Goal: Information Seeking & Learning: Compare options

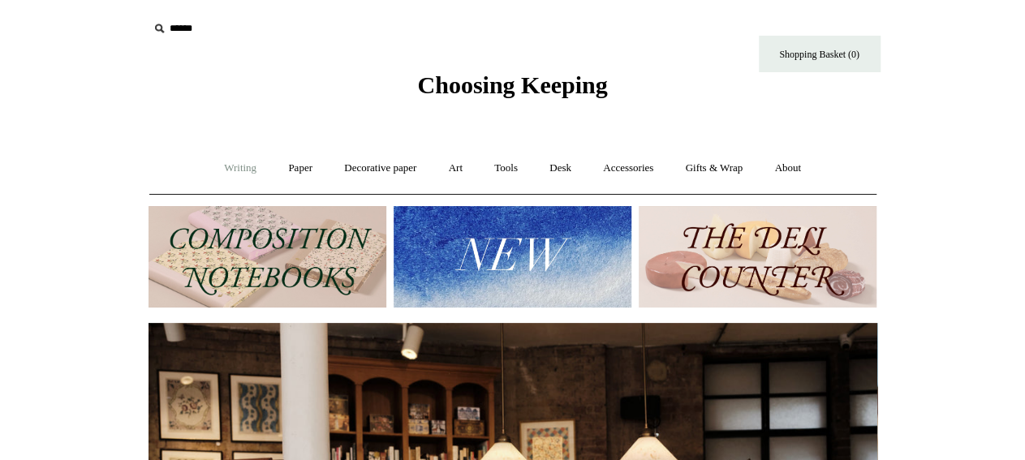
click at [238, 165] on link "Writing +" at bounding box center [240, 168] width 62 height 43
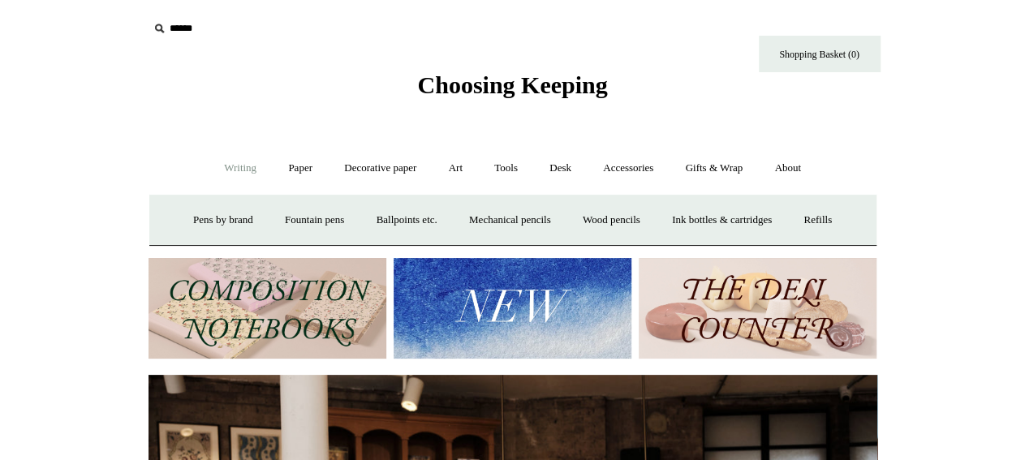
click at [290, 306] on img at bounding box center [267, 308] width 238 height 101
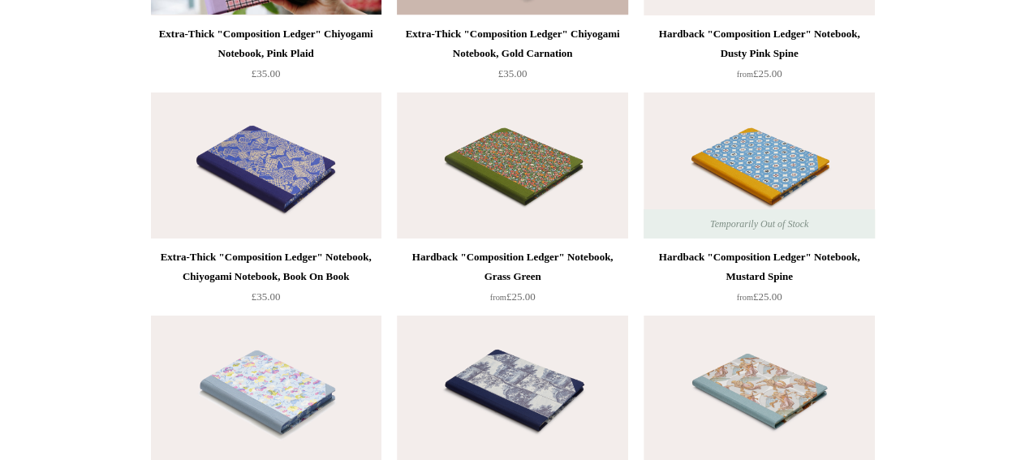
scroll to position [2797, 0]
click at [283, 200] on img at bounding box center [266, 165] width 230 height 146
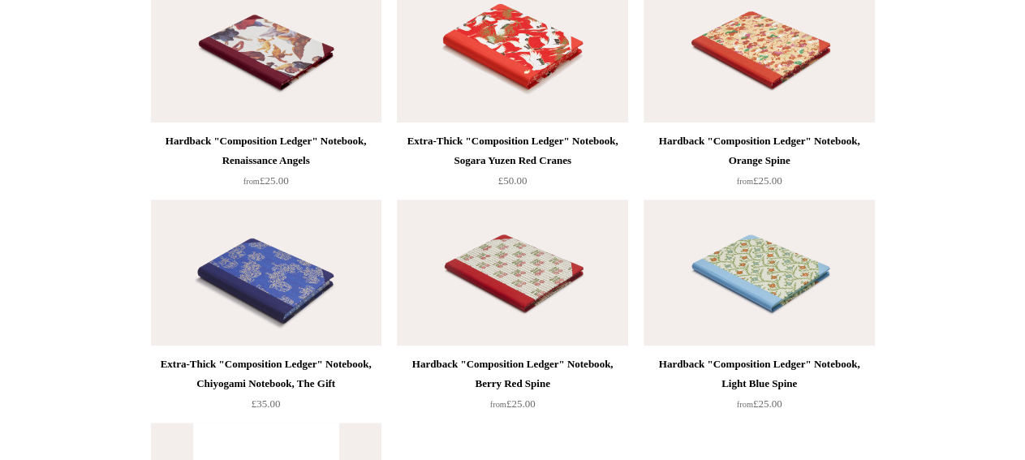
scroll to position [3553, 0]
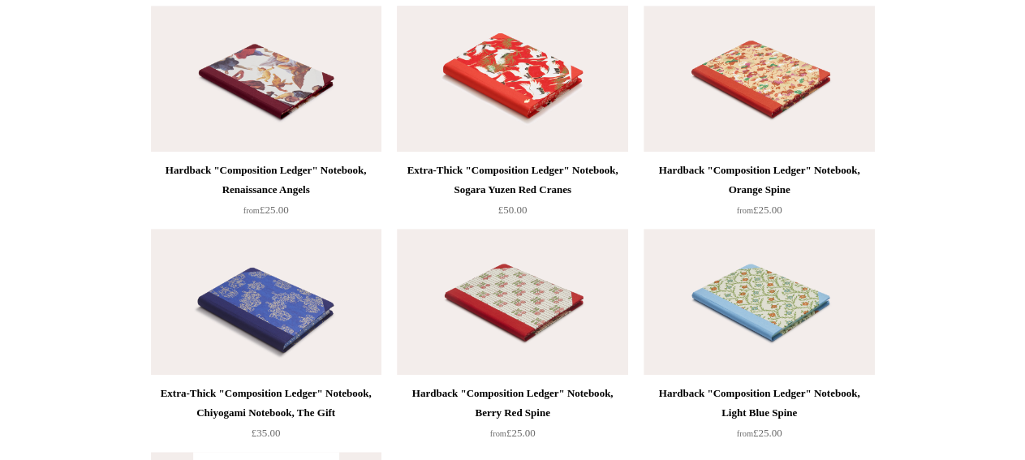
click at [519, 104] on img at bounding box center [512, 79] width 230 height 146
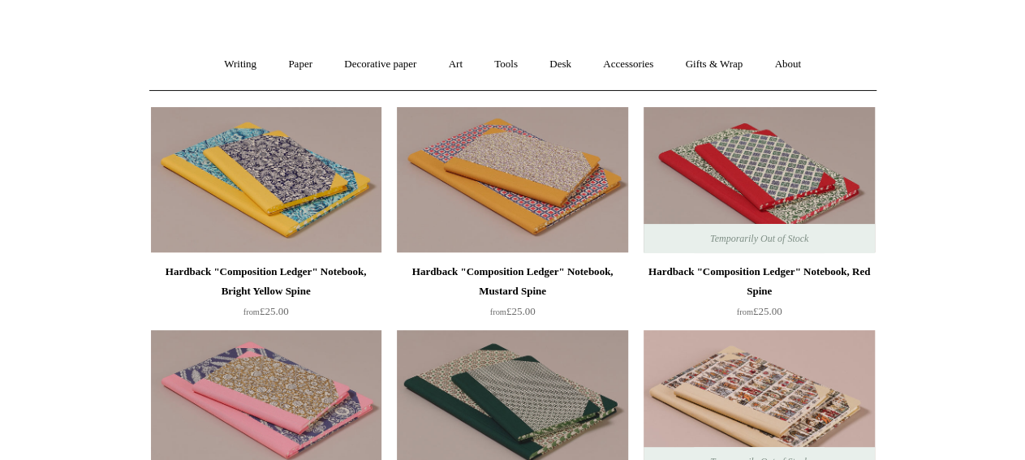
scroll to position [0, 0]
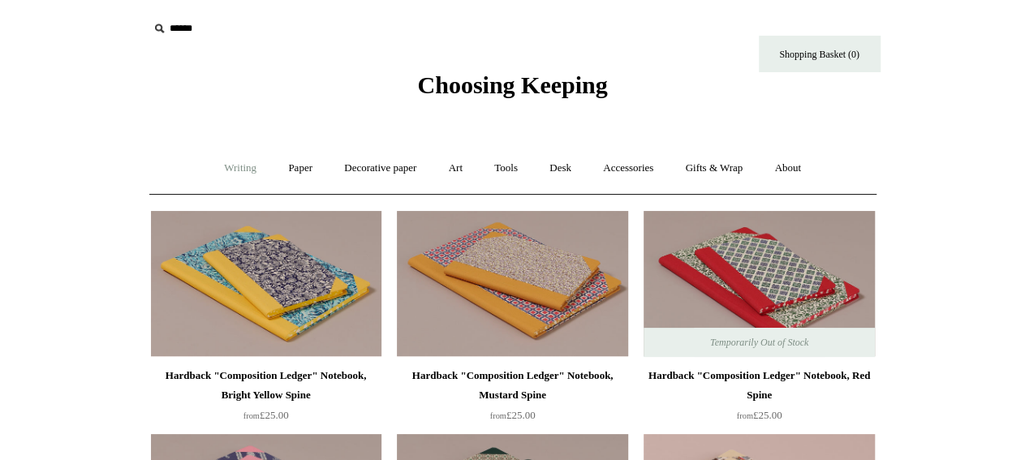
click at [238, 165] on link "Writing +" at bounding box center [240, 168] width 62 height 43
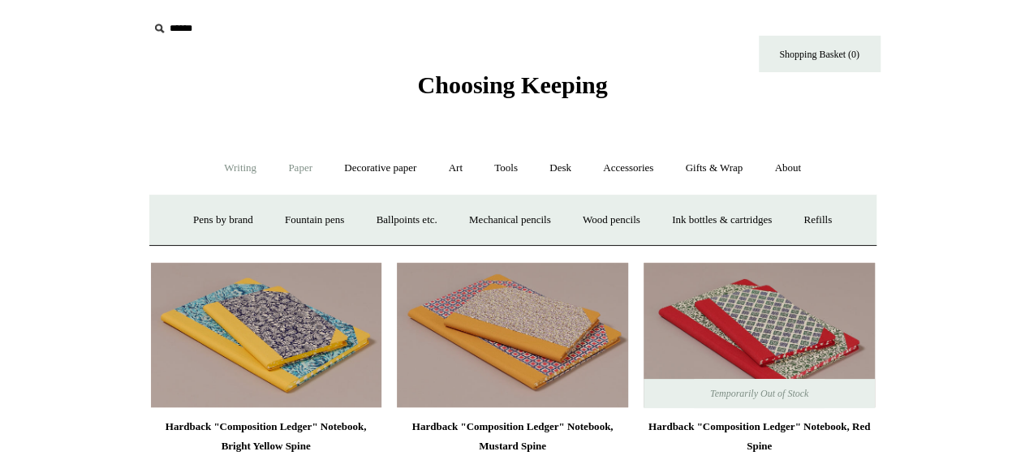
click at [302, 161] on link "Paper +" at bounding box center [300, 168] width 54 height 43
click at [270, 230] on link "Notebooks +" at bounding box center [285, 220] width 75 height 43
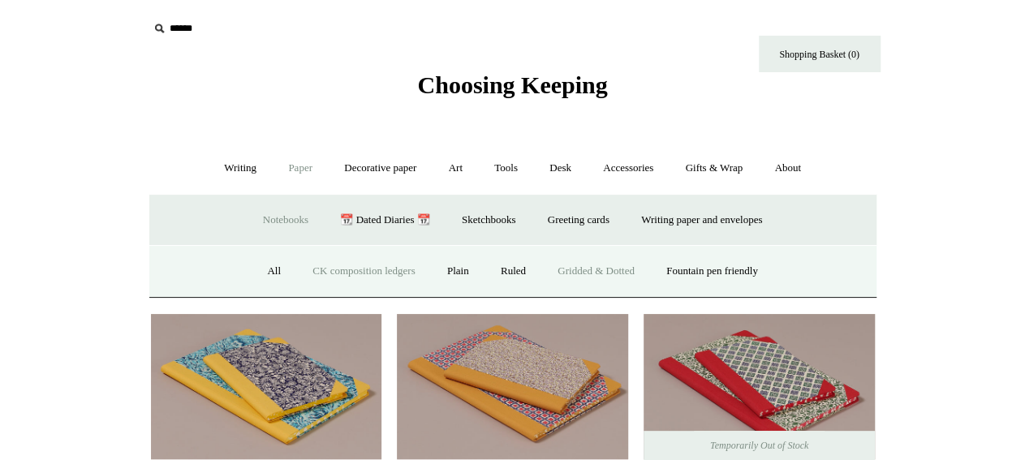
click at [599, 273] on link "Gridded & Dotted" at bounding box center [596, 271] width 106 height 43
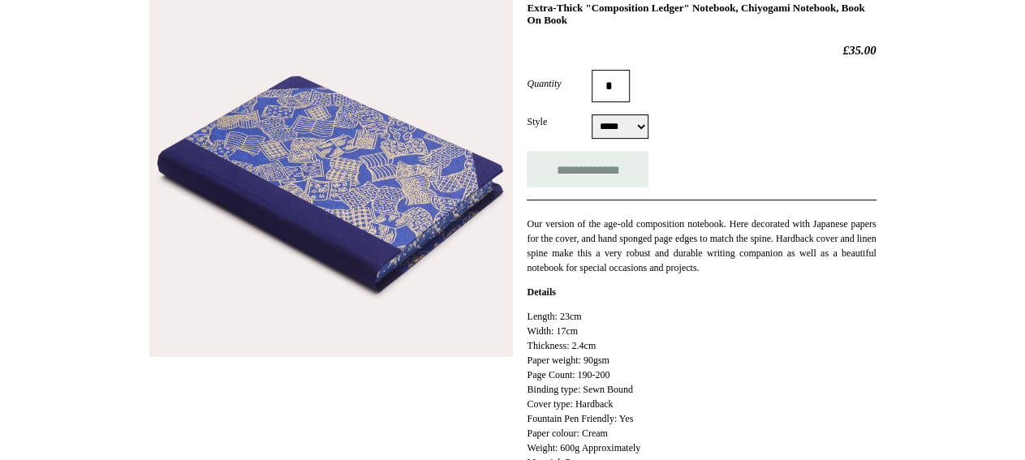
scroll to position [254, 0]
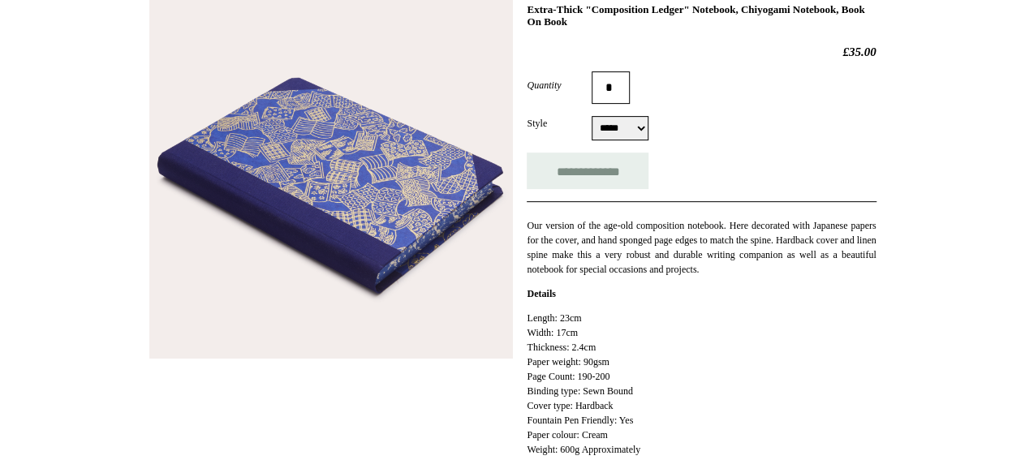
click at [639, 133] on select "***** *****" at bounding box center [620, 128] width 57 height 24
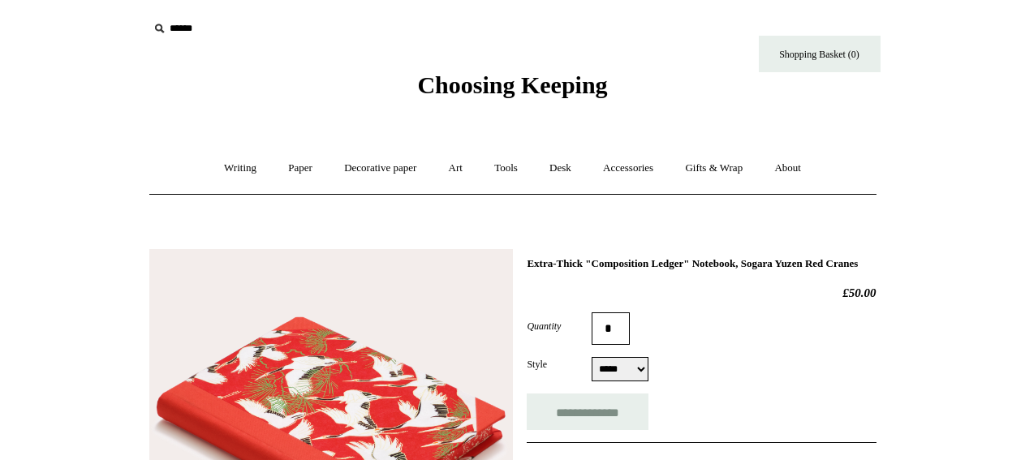
select select "*****"
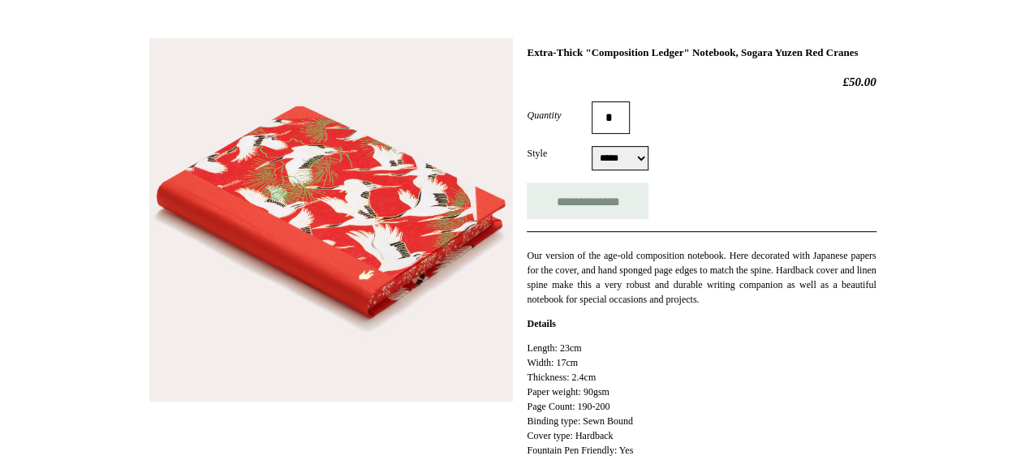
scroll to position [212, 0]
click at [648, 170] on div "Style ***** ***** ***** *****" at bounding box center [701, 157] width 349 height 24
click at [592, 145] on select "***** *****" at bounding box center [620, 157] width 57 height 24
click at [631, 170] on select "***** *****" at bounding box center [620, 157] width 57 height 24
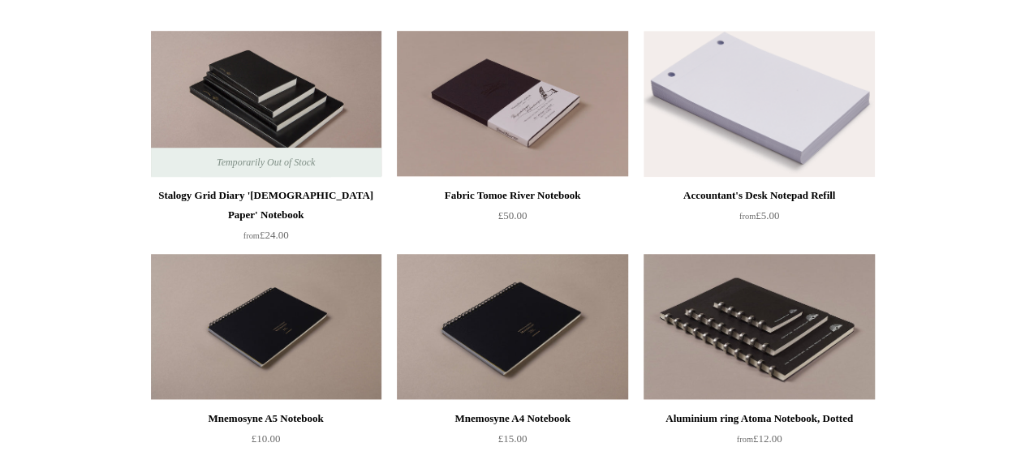
scroll to position [626, 0]
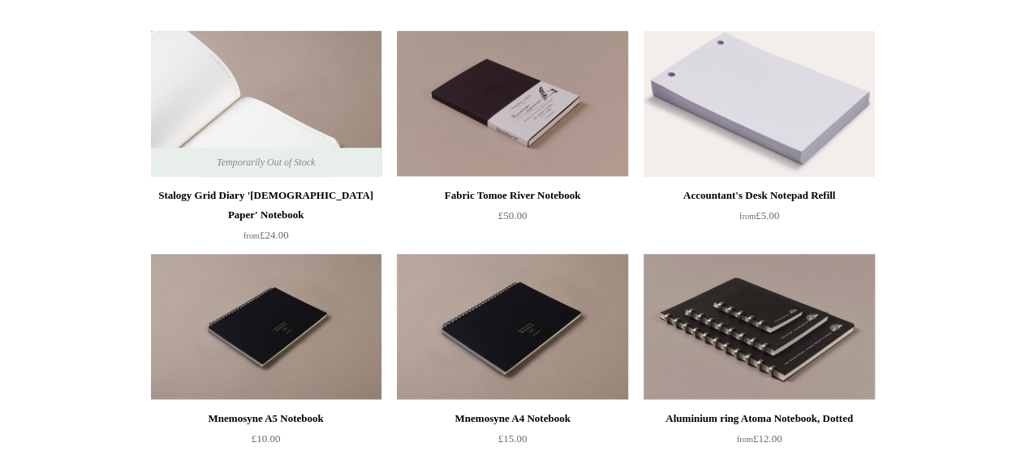
click at [290, 99] on img at bounding box center [266, 104] width 230 height 146
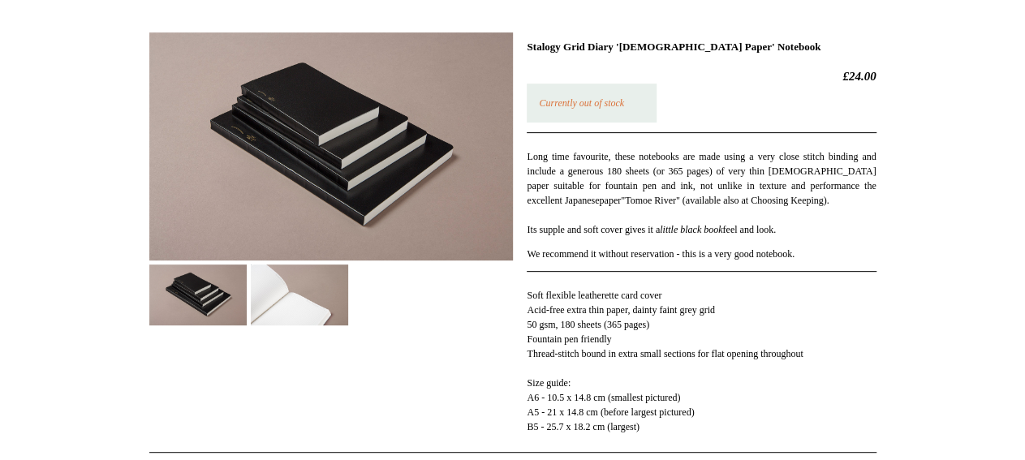
scroll to position [218, 0]
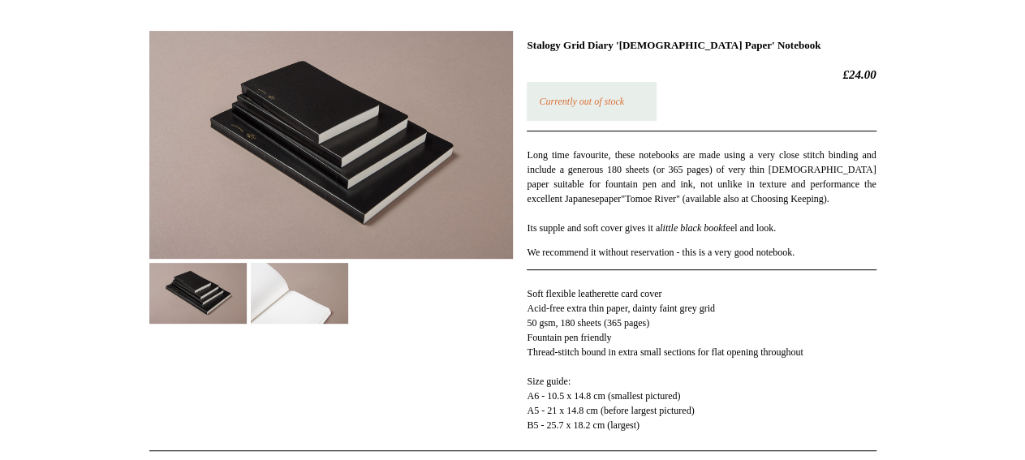
click at [265, 131] on img at bounding box center [331, 145] width 364 height 228
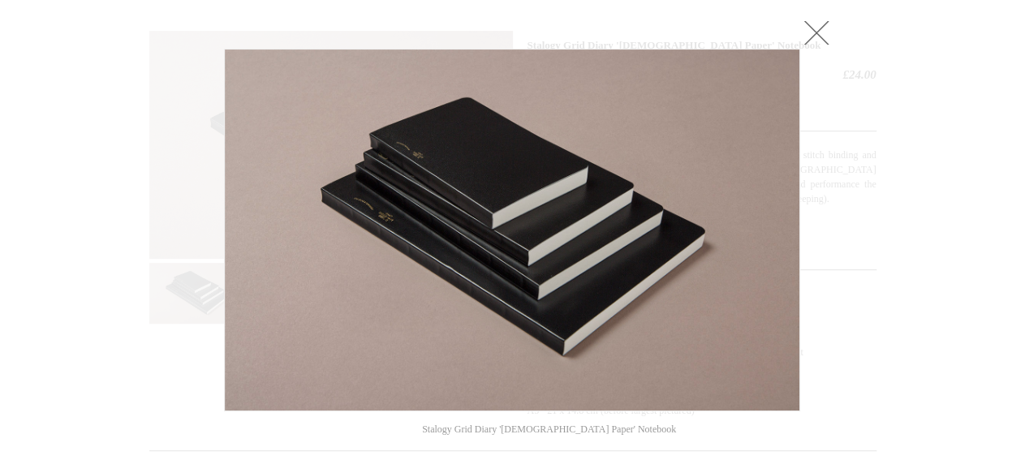
click at [812, 33] on link at bounding box center [816, 32] width 32 height 32
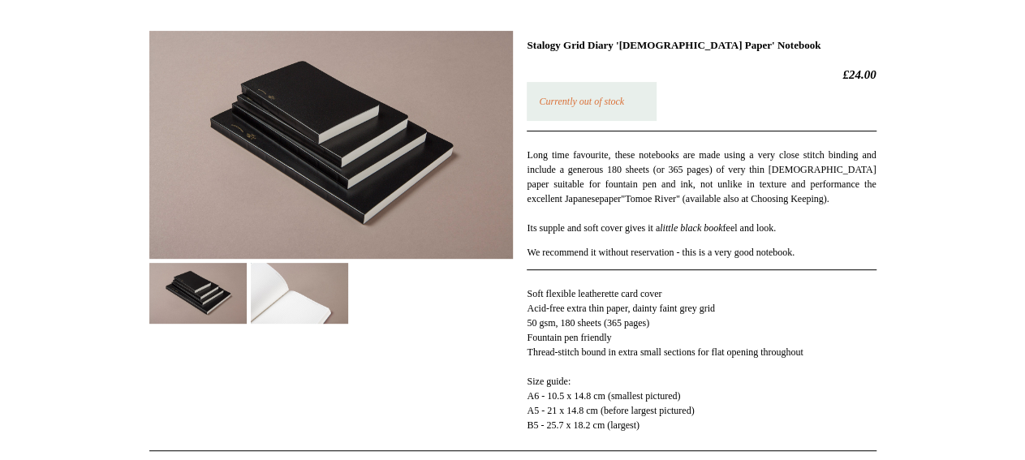
scroll to position [0, 0]
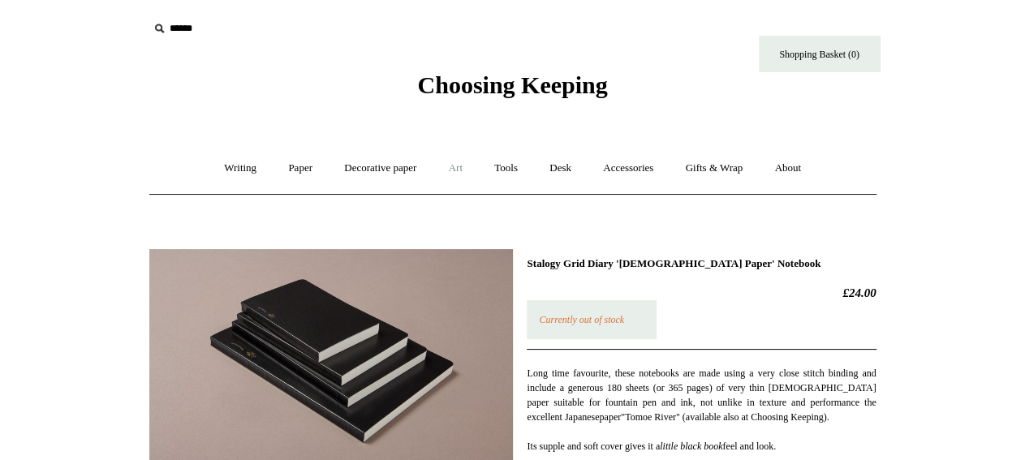
click at [454, 163] on link "Art +" at bounding box center [455, 168] width 43 height 43
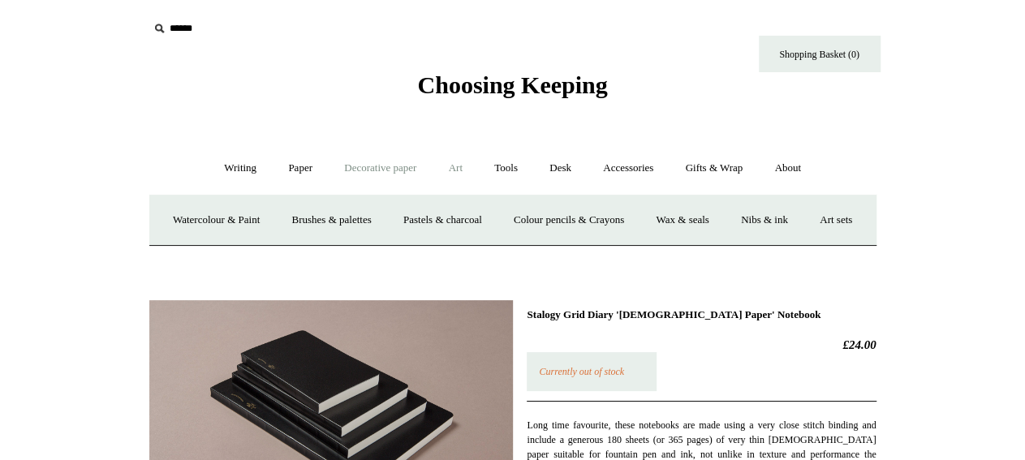
click at [398, 170] on link "Decorative paper +" at bounding box center [379, 168] width 101 height 43
click at [666, 226] on link "Japanese" at bounding box center [638, 220] width 67 height 43
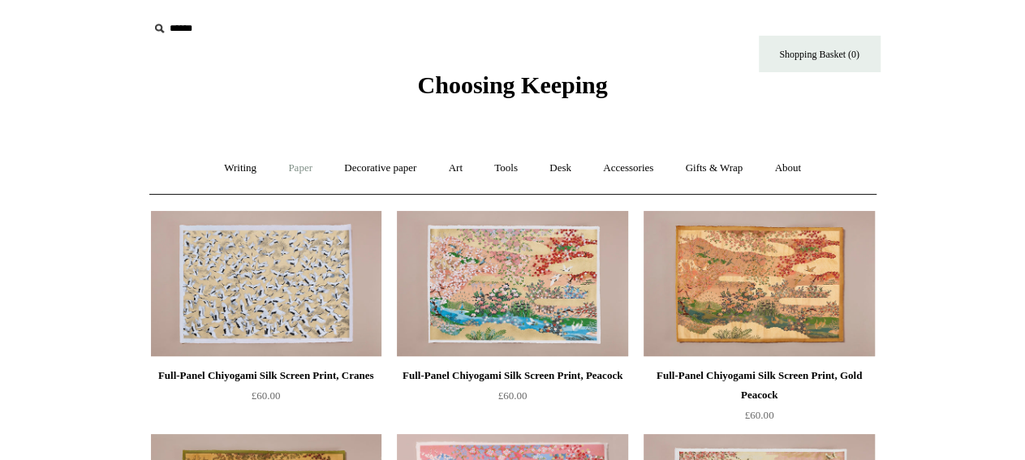
click at [286, 170] on link "Paper +" at bounding box center [300, 168] width 54 height 43
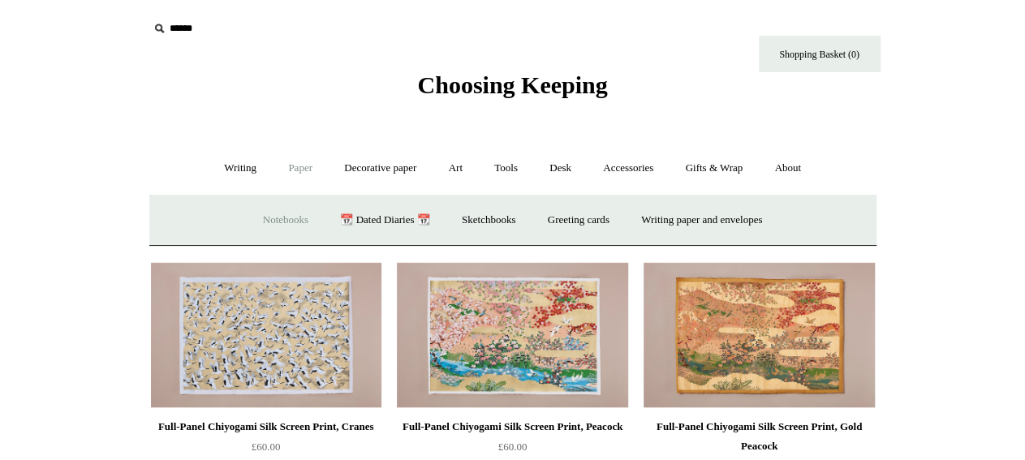
click at [296, 222] on link "Notebooks +" at bounding box center [285, 220] width 75 height 43
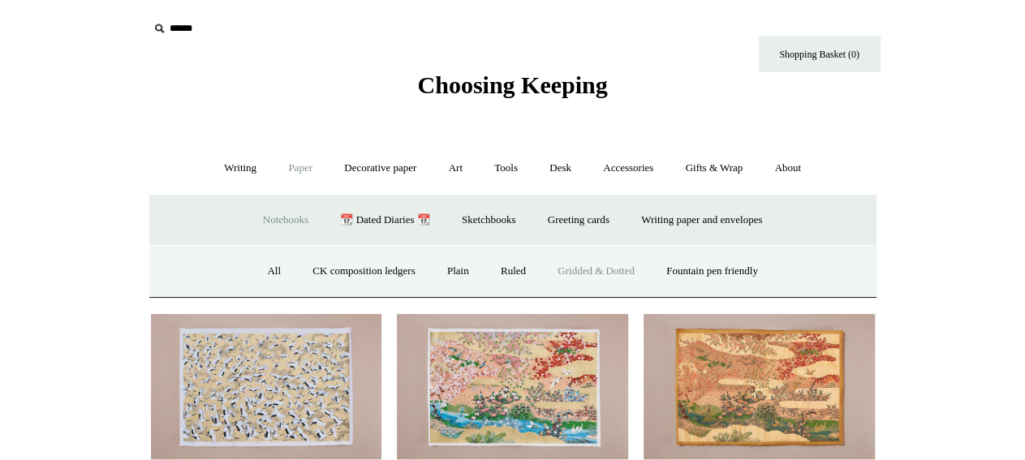
click at [605, 273] on link "Gridded & Dotted" at bounding box center [596, 271] width 106 height 43
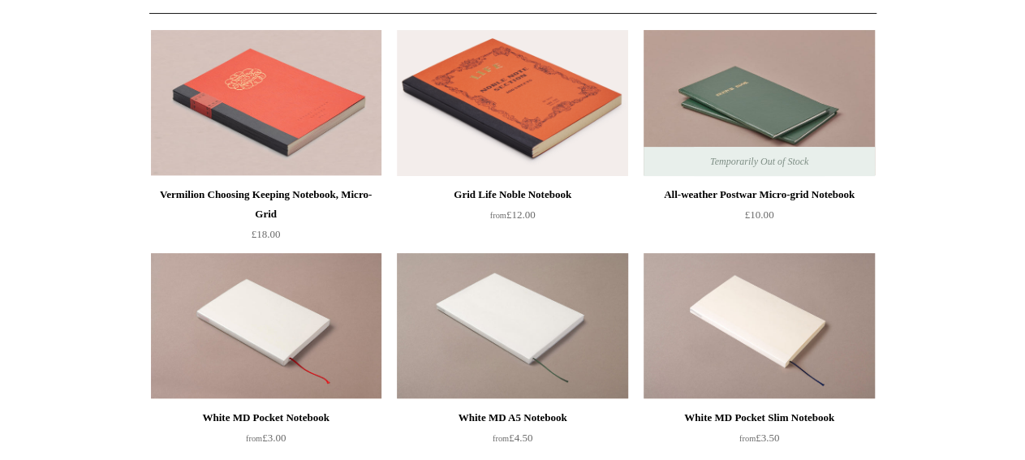
scroll to position [170, 0]
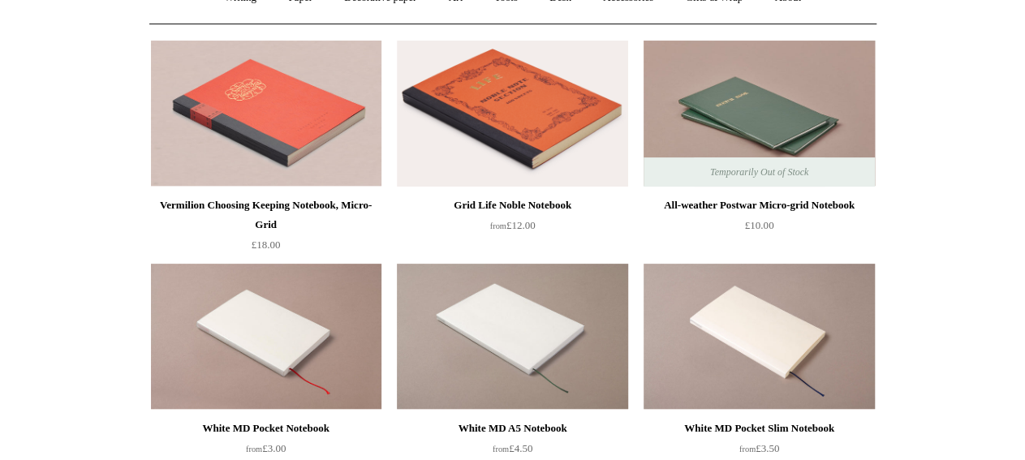
click at [747, 90] on img at bounding box center [758, 114] width 230 height 146
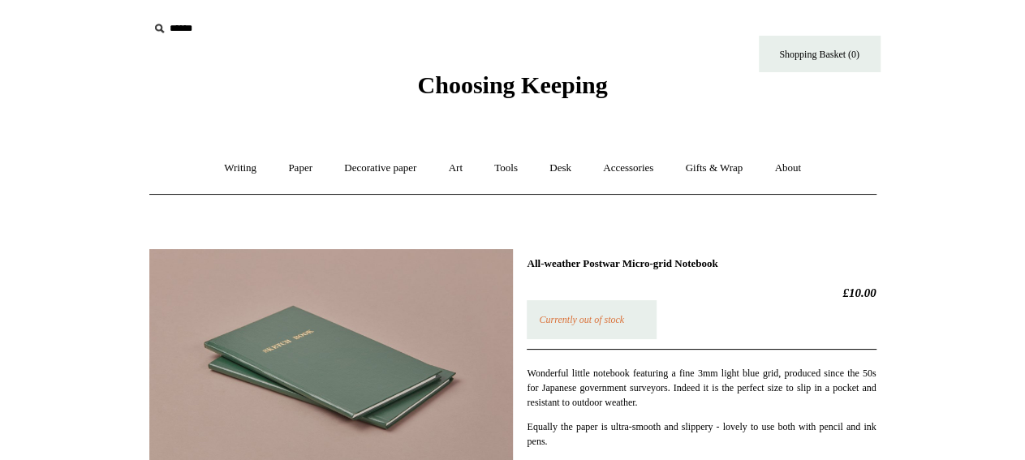
click at [351, 285] on img at bounding box center [331, 363] width 364 height 228
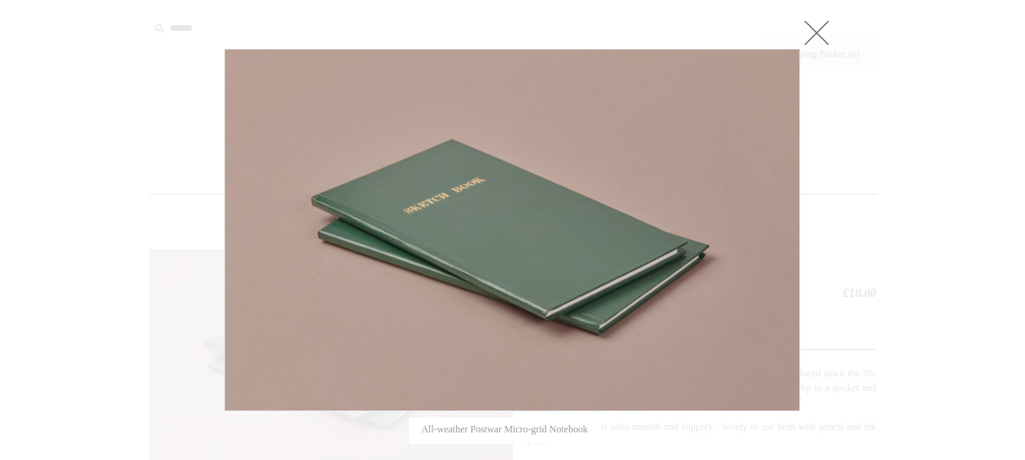
click at [613, 260] on img at bounding box center [512, 229] width 575 height 361
click at [824, 24] on link at bounding box center [816, 32] width 32 height 32
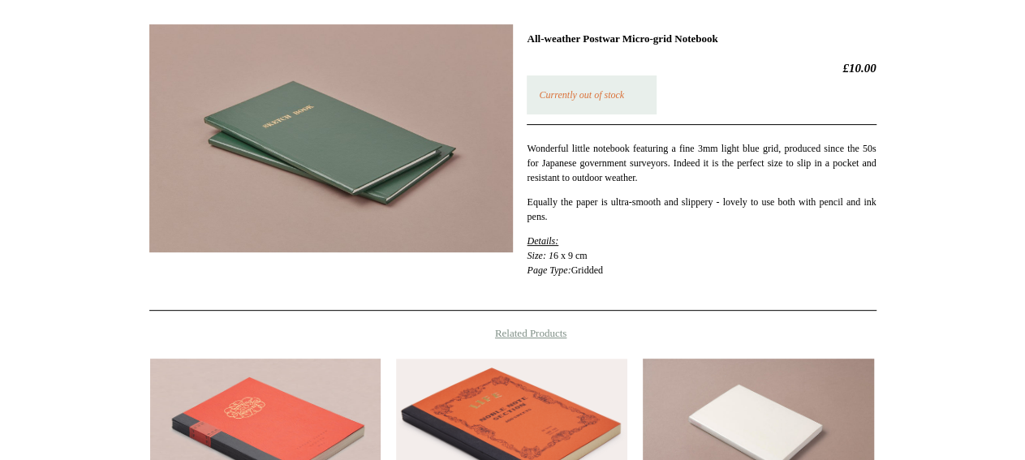
scroll to position [226, 0]
click at [307, 129] on img at bounding box center [331, 138] width 364 height 228
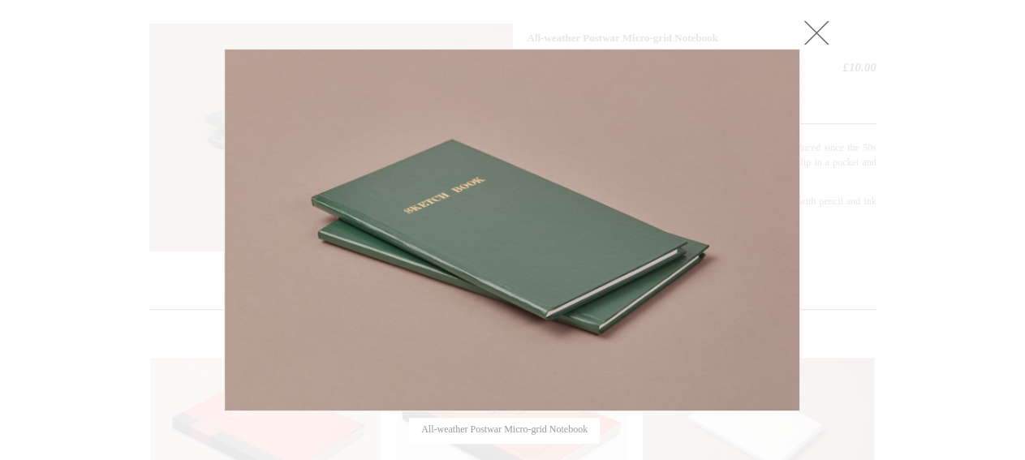
click at [307, 129] on img at bounding box center [512, 229] width 575 height 361
click at [377, 163] on img at bounding box center [512, 229] width 575 height 361
click at [816, 18] on link at bounding box center [816, 32] width 32 height 32
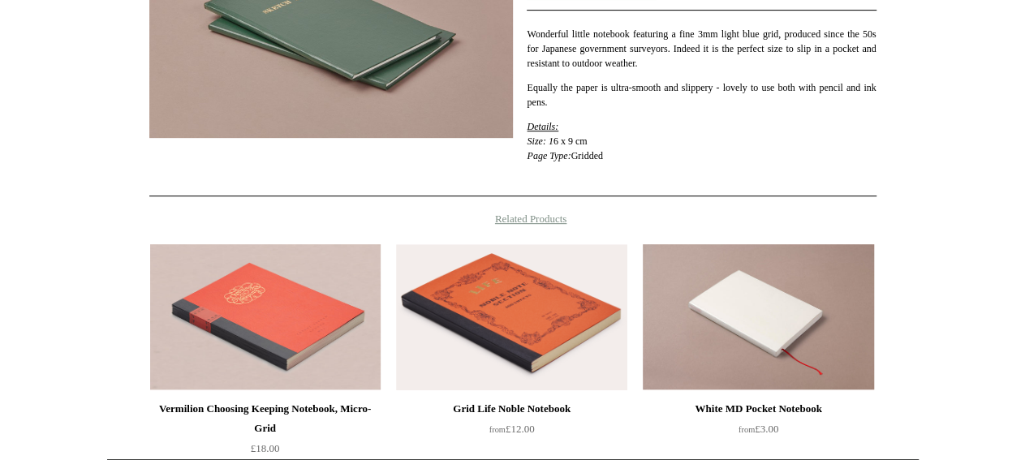
scroll to position [0, 0]
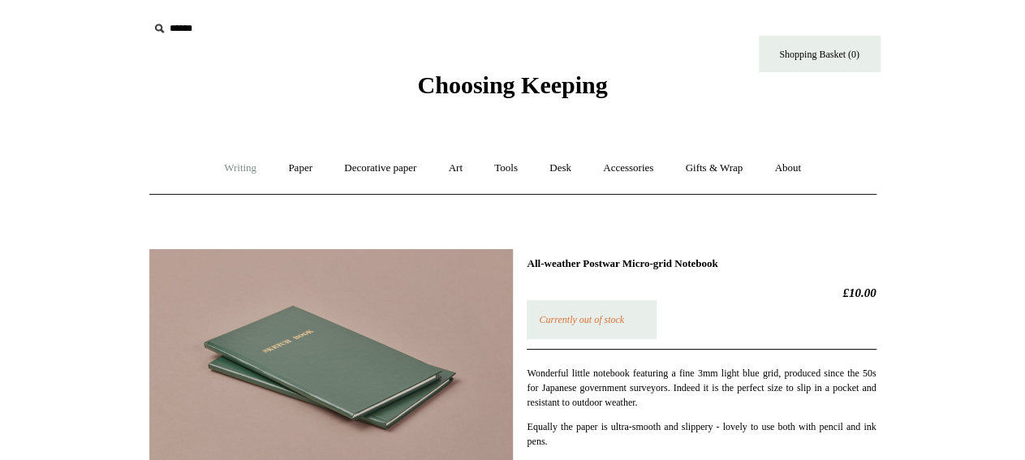
click at [220, 167] on link "Writing +" at bounding box center [240, 168] width 62 height 43
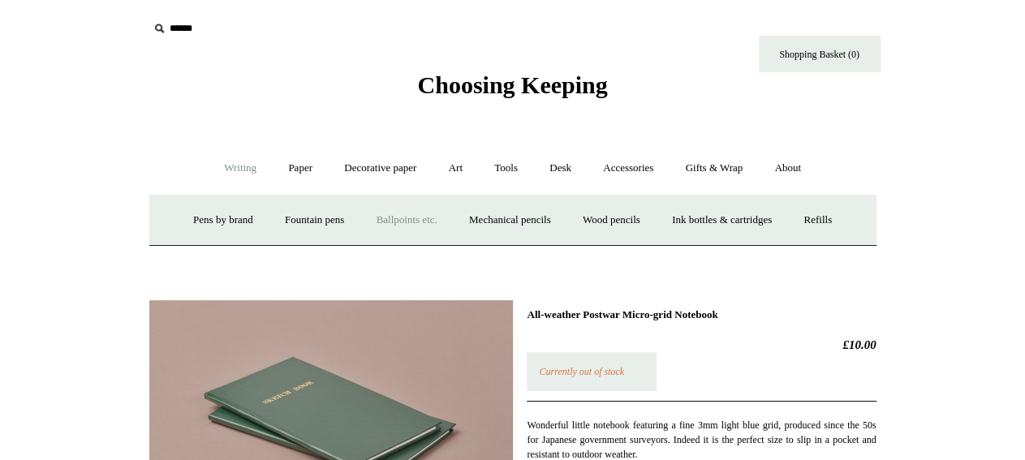
click at [415, 223] on link "Ballpoints etc. +" at bounding box center [407, 220] width 90 height 43
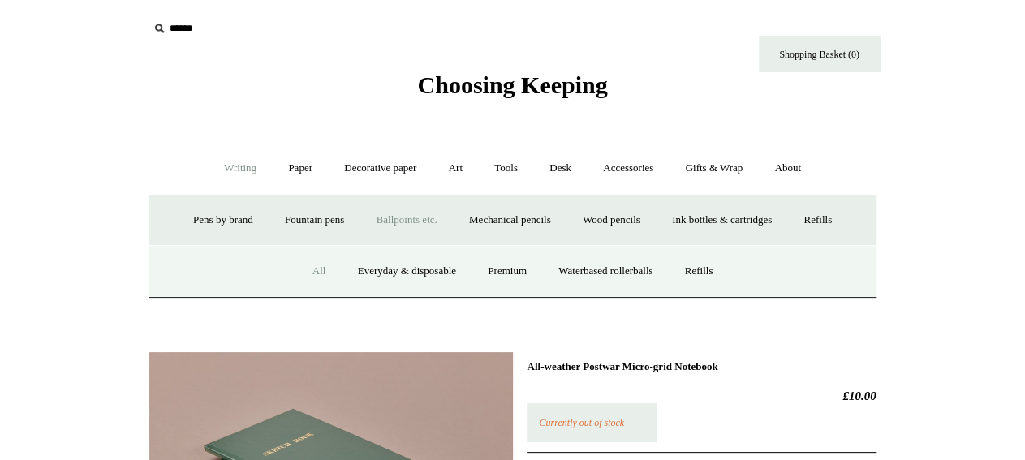
click at [311, 269] on link "All" at bounding box center [319, 271] width 43 height 43
